Goal: Task Accomplishment & Management: Manage account settings

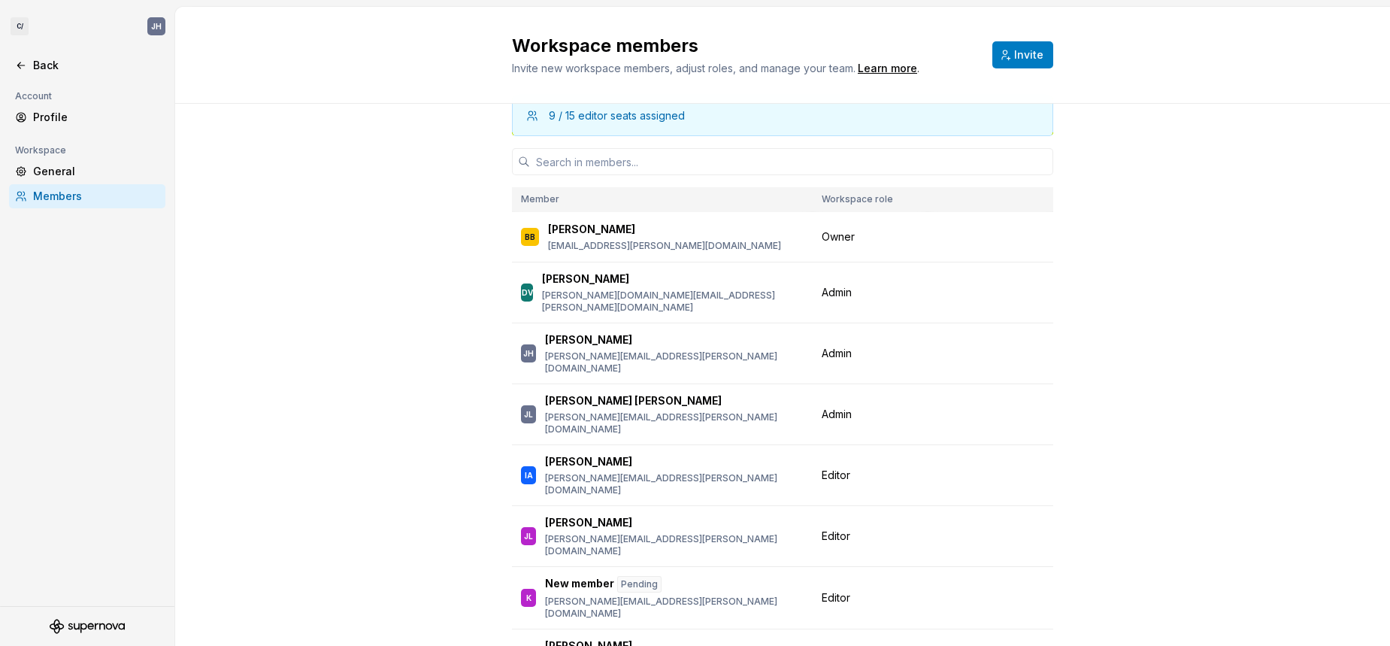
scroll to position [19, 0]
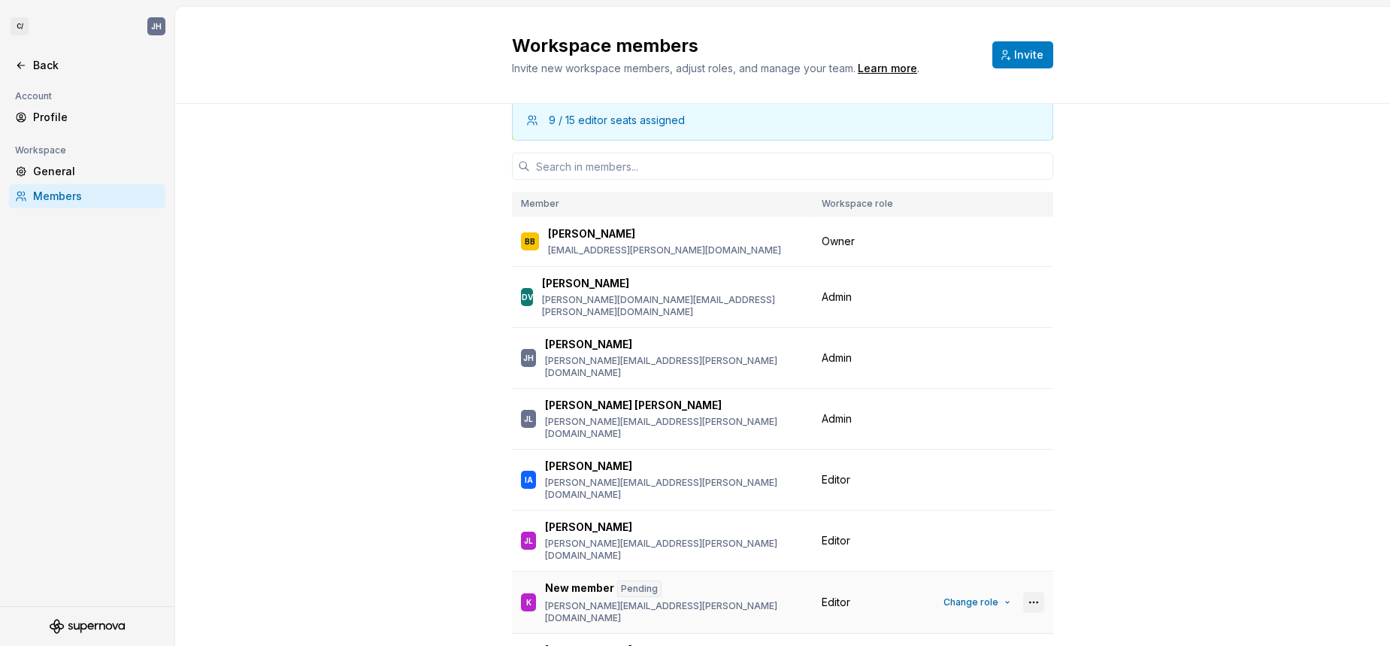
click at [1038, 592] on button "button" at bounding box center [1033, 602] width 21 height 21
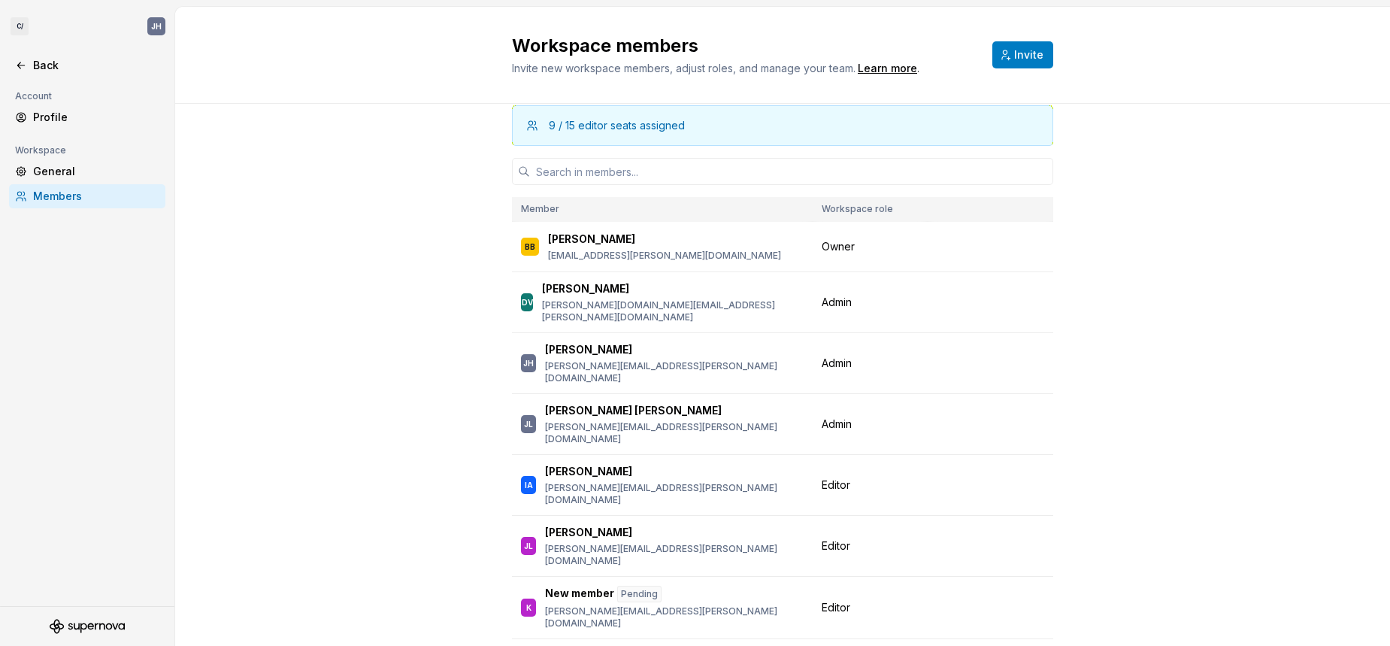
scroll to position [16, 0]
click at [26, 55] on div "Back" at bounding box center [87, 65] width 156 height 24
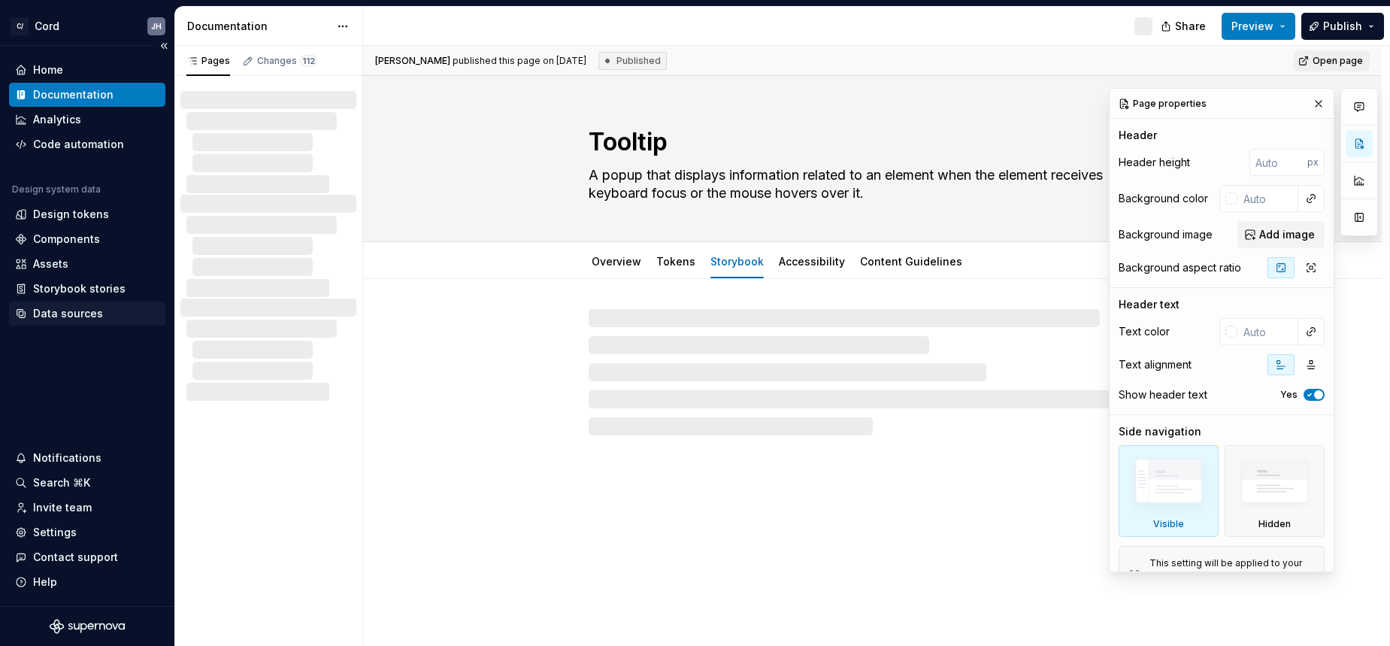
type textarea "*"
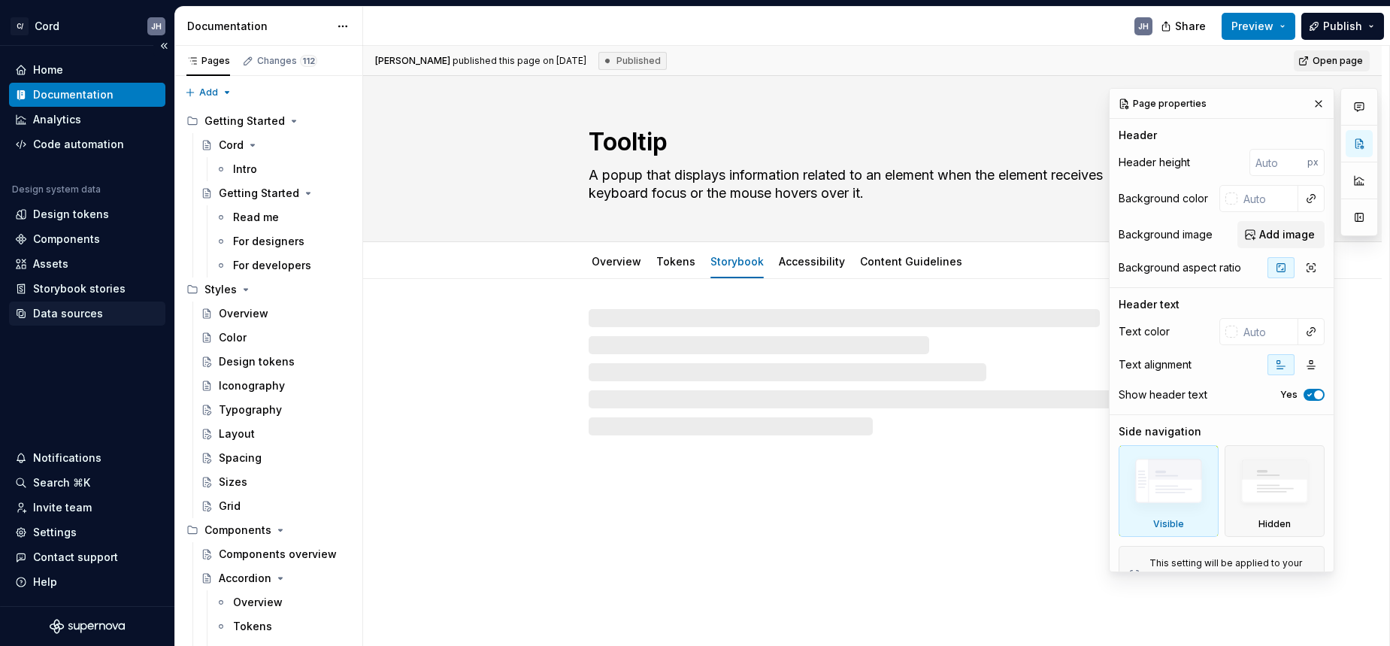
click at [76, 321] on div "Data sources" at bounding box center [87, 313] width 156 height 24
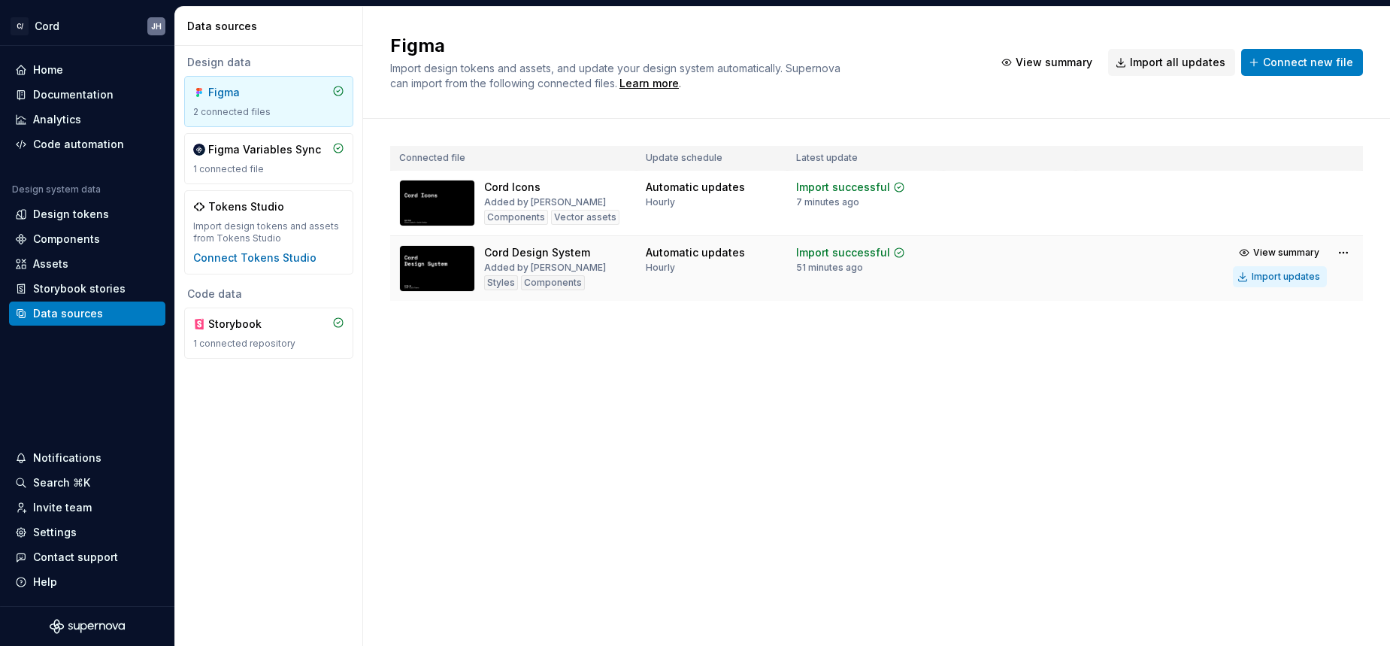
click at [1289, 275] on div "Import updates" at bounding box center [1285, 277] width 68 height 12
